Goal: Task Accomplishment & Management: Manage account settings

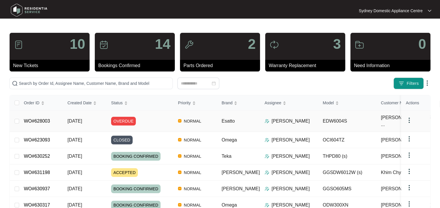
click at [153, 117] on div "OVERDUE" at bounding box center [142, 121] width 62 height 9
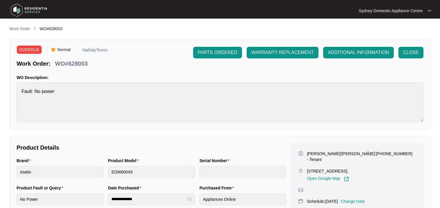
click at [408, 53] on span "CLOSE" at bounding box center [411, 52] width 16 height 7
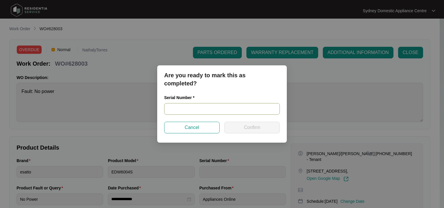
click at [215, 110] on input "text" at bounding box center [222, 109] width 116 height 12
type input "n/a"
click at [255, 121] on div "Serial Number * n/a" at bounding box center [222, 107] width 120 height 27
click at [255, 126] on span "Confirm" at bounding box center [252, 127] width 16 height 7
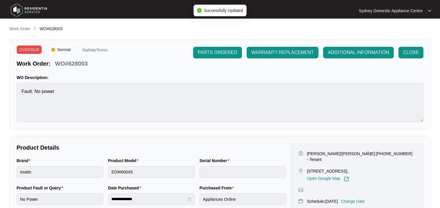
type input "n/a"
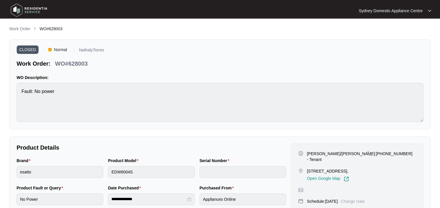
click at [17, 31] on p "Work Order" at bounding box center [19, 29] width 21 height 6
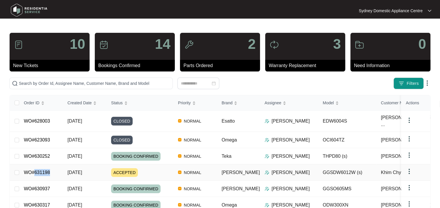
drag, startPoint x: 54, startPoint y: 166, endPoint x: 34, endPoint y: 167, distance: 20.1
click at [34, 167] on td "WO#631198" at bounding box center [41, 172] width 44 height 16
